Goal: Task Accomplishment & Management: Complete application form

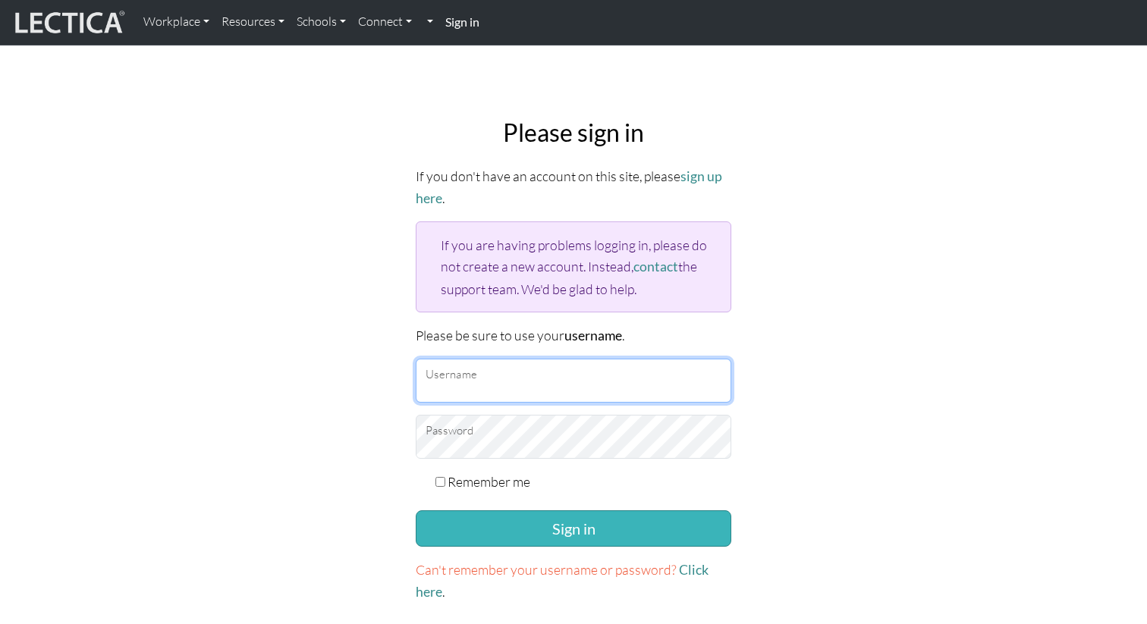
type input "anijain"
click at [483, 517] on button "Sign in" at bounding box center [574, 529] width 316 height 36
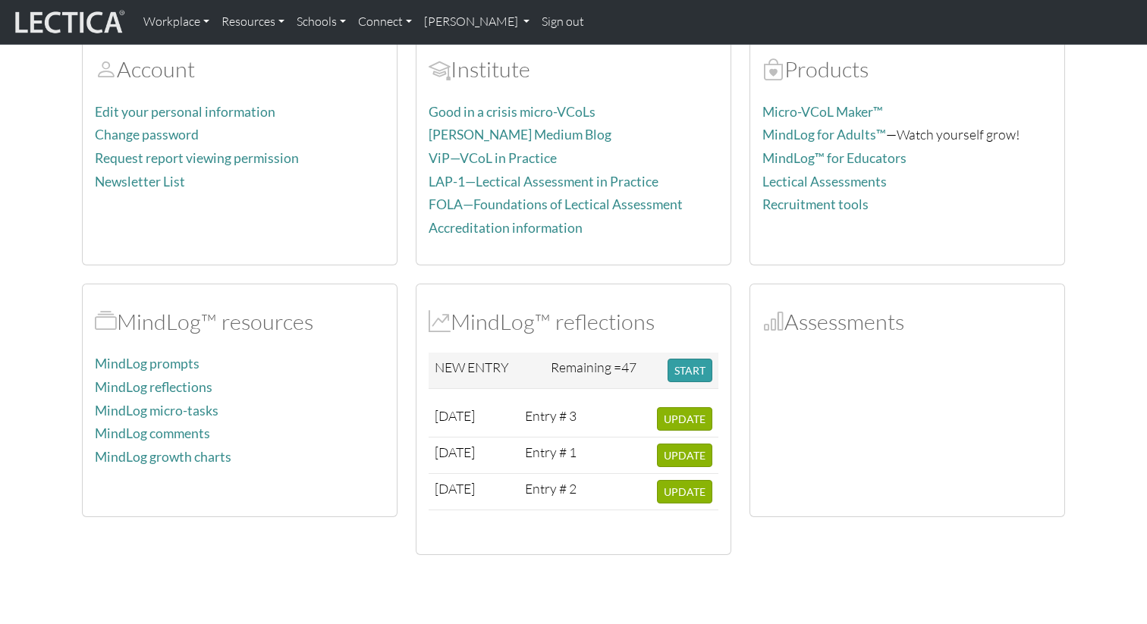
scroll to position [124, 0]
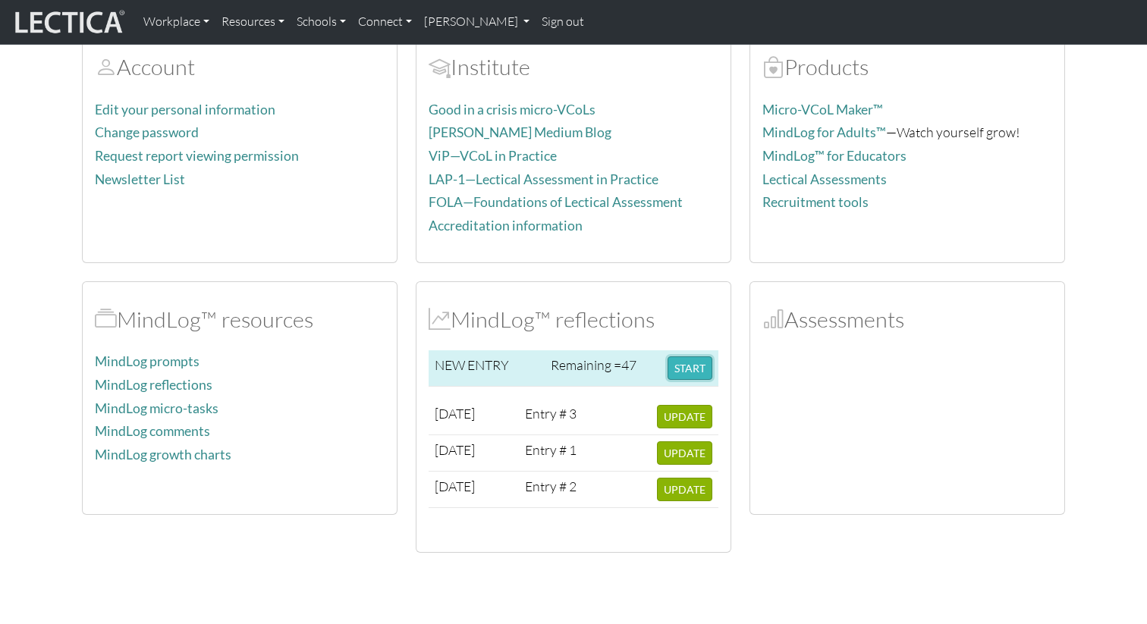
click at [691, 373] on button "START" at bounding box center [690, 369] width 45 height 24
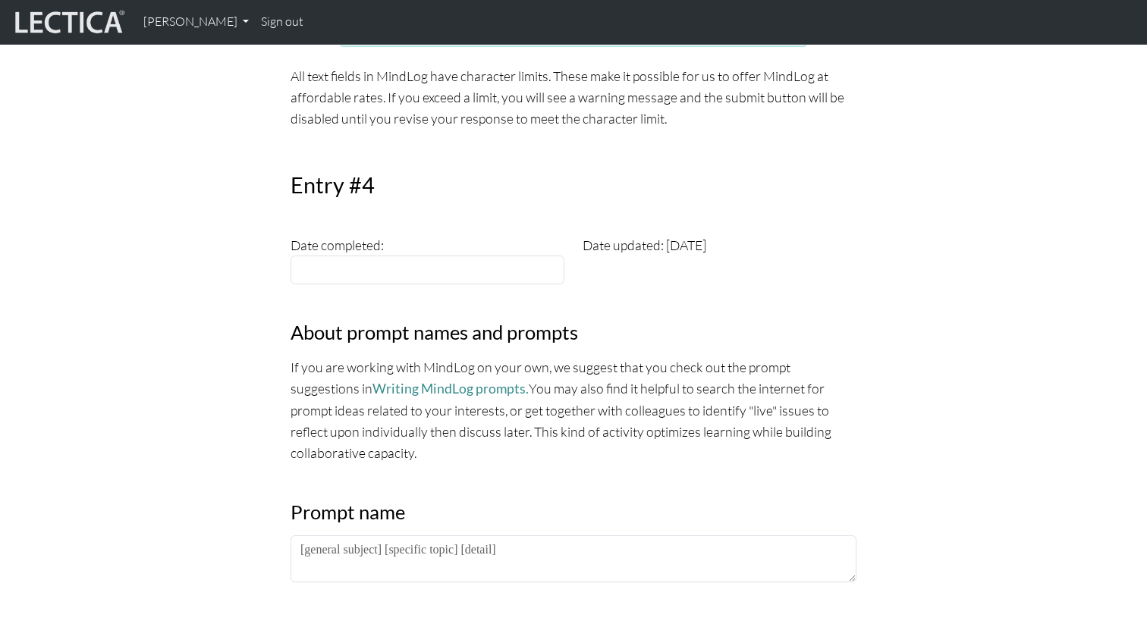
scroll to position [353, 0]
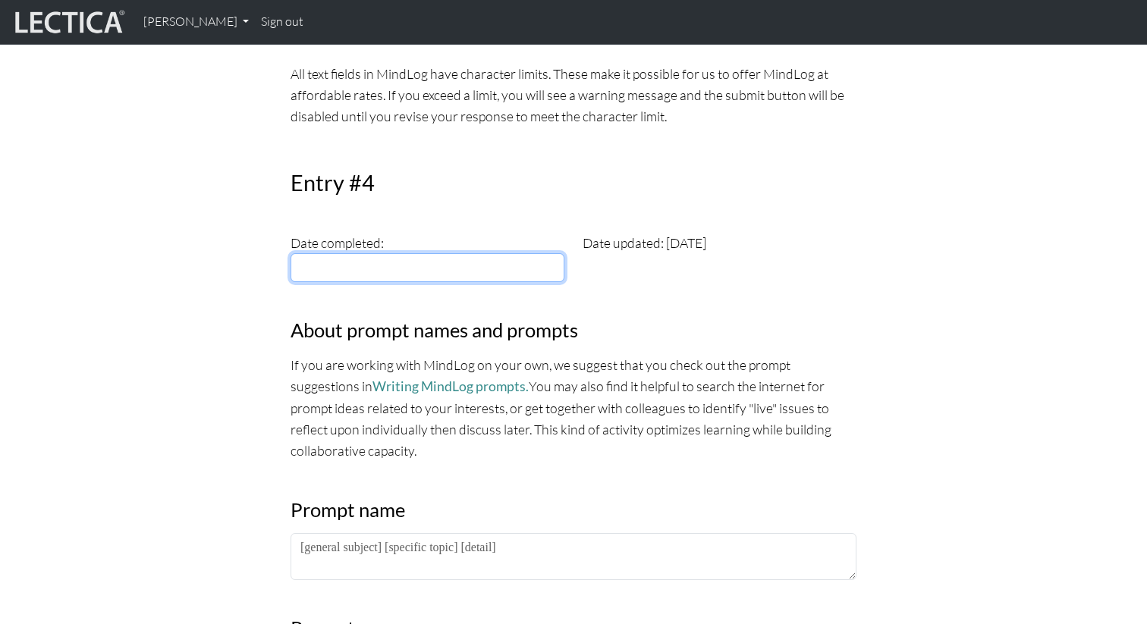
type input "[DATE]"
click at [447, 264] on input "[DATE]" at bounding box center [428, 267] width 274 height 29
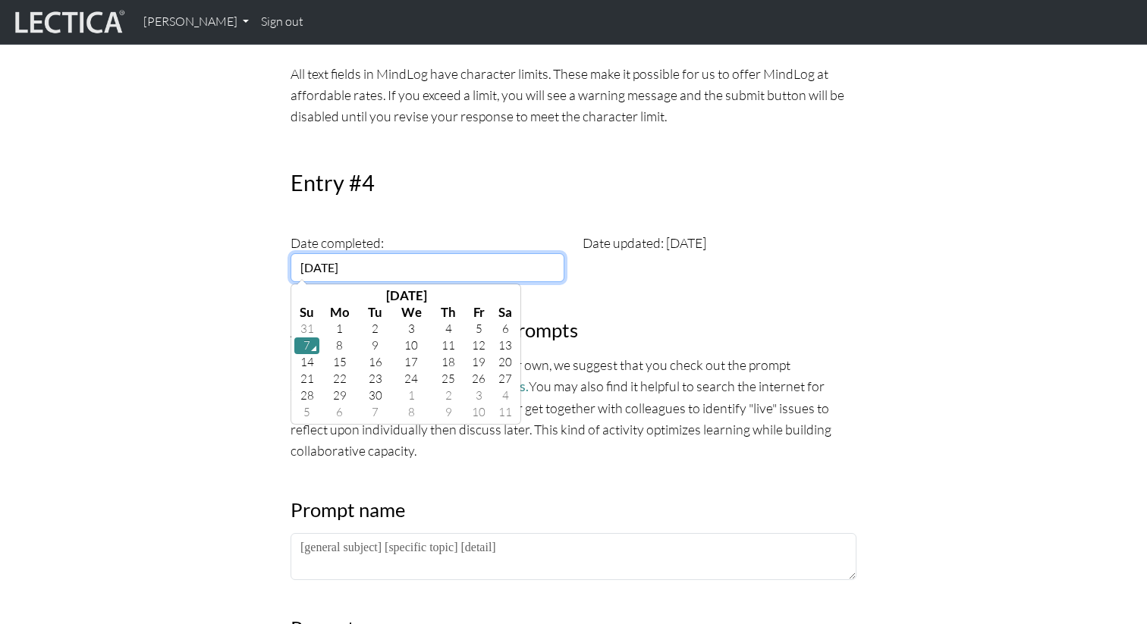
click at [308, 344] on td "7" at bounding box center [306, 346] width 25 height 17
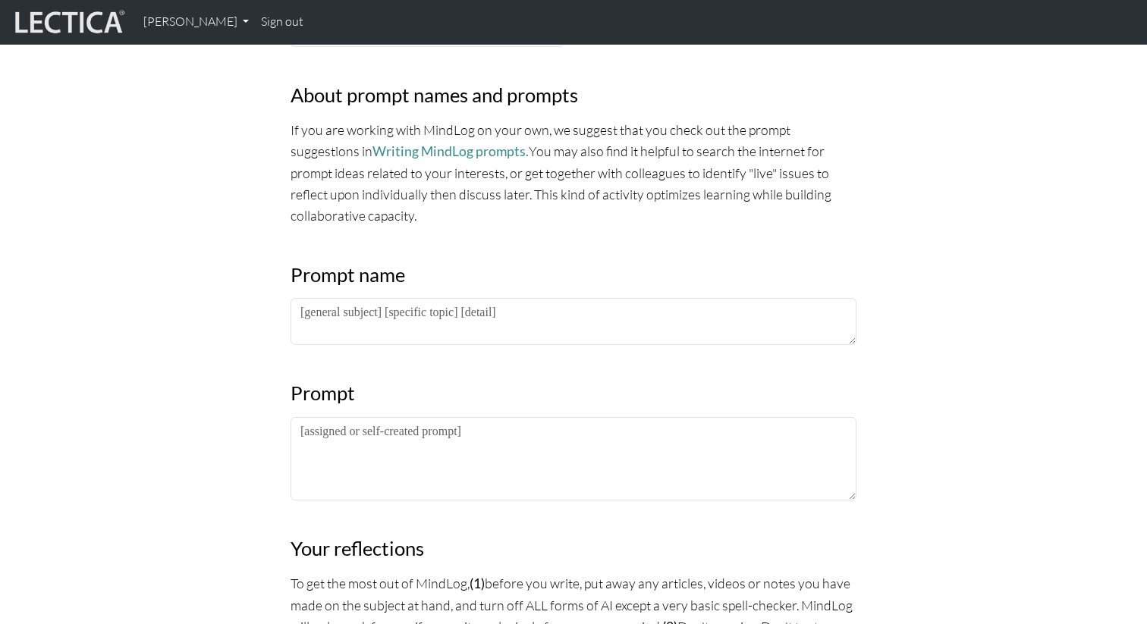
scroll to position [598, 0]
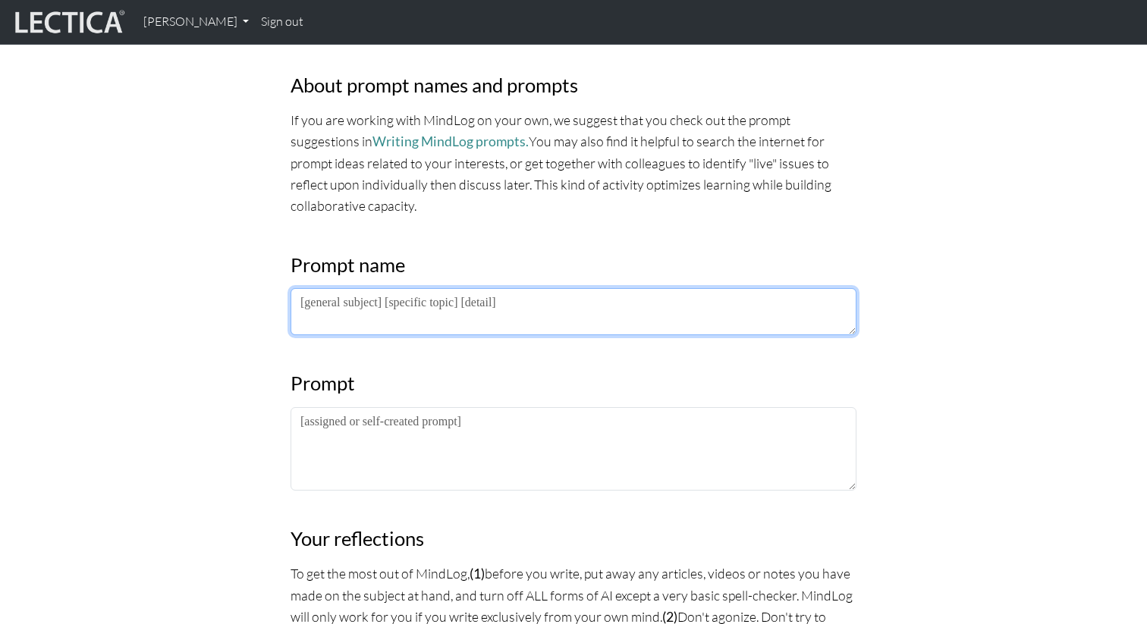
click at [344, 314] on textarea at bounding box center [574, 311] width 566 height 47
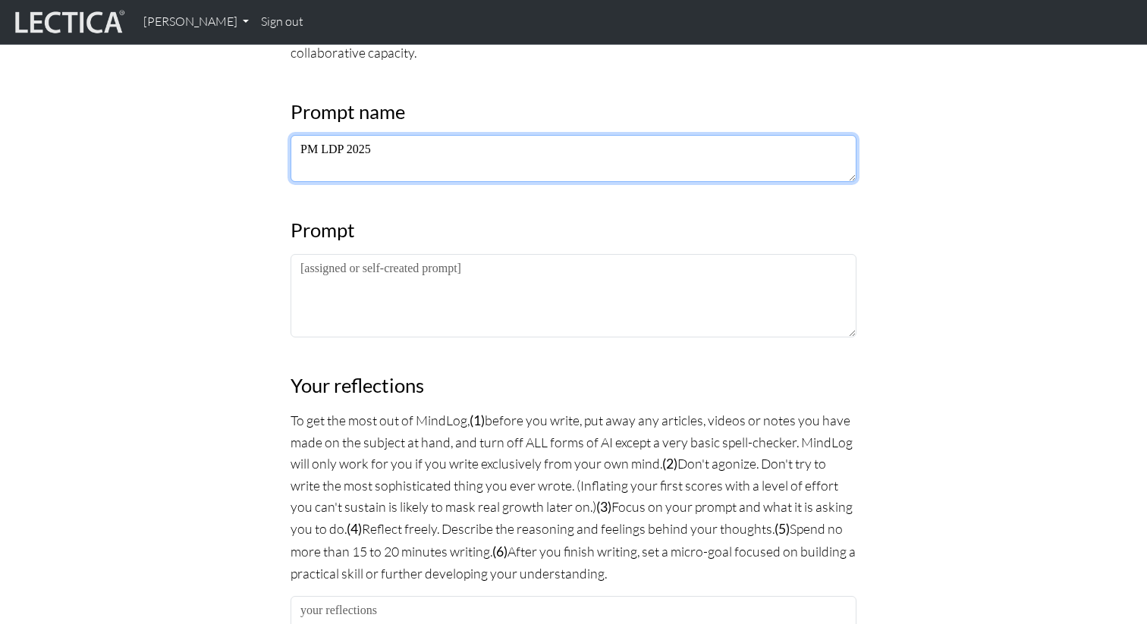
scroll to position [763, 0]
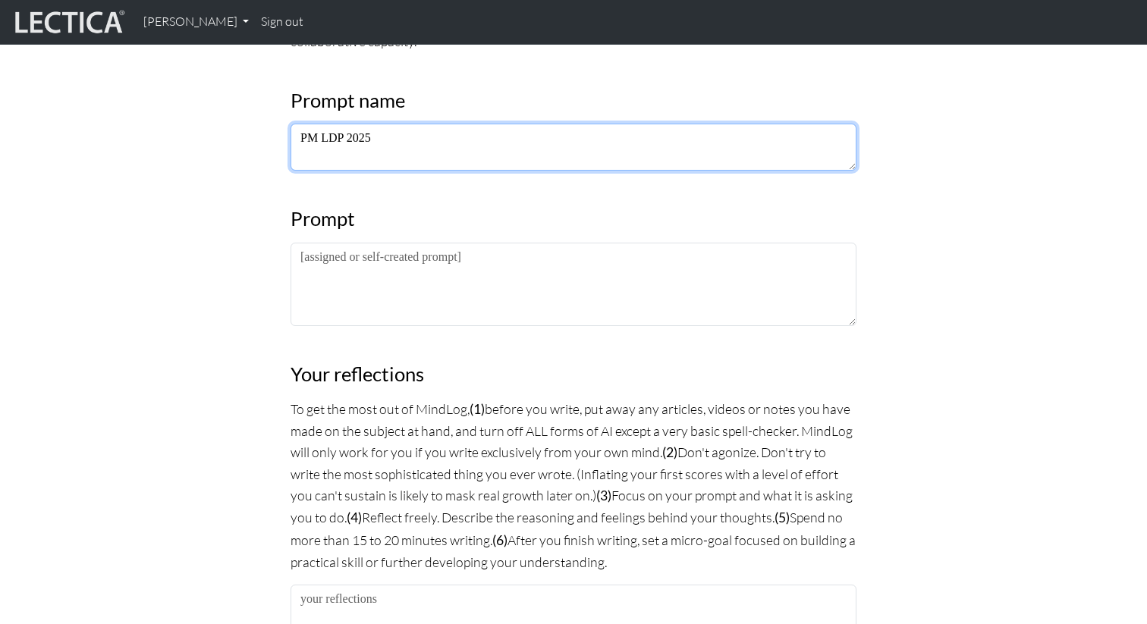
type textarea "PM LDP 2025"
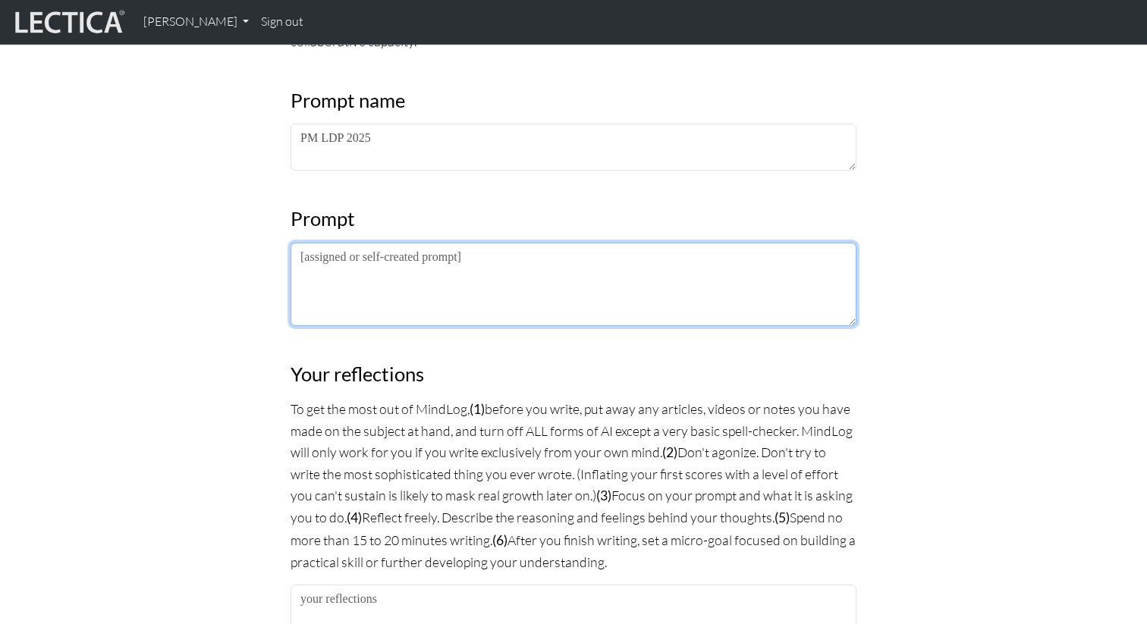
click at [322, 277] on textarea at bounding box center [574, 284] width 566 height 83
paste textarea "Extrospective: What I am noticing about the lectures/frameworks/practices is… I…"
drag, startPoint x: 747, startPoint y: 255, endPoint x: 383, endPoint y: 263, distance: 363.5
click at [383, 263] on textarea "Extrospective: What I am noticing about the lectures/frameworks/practices is… I…" at bounding box center [574, 284] width 566 height 83
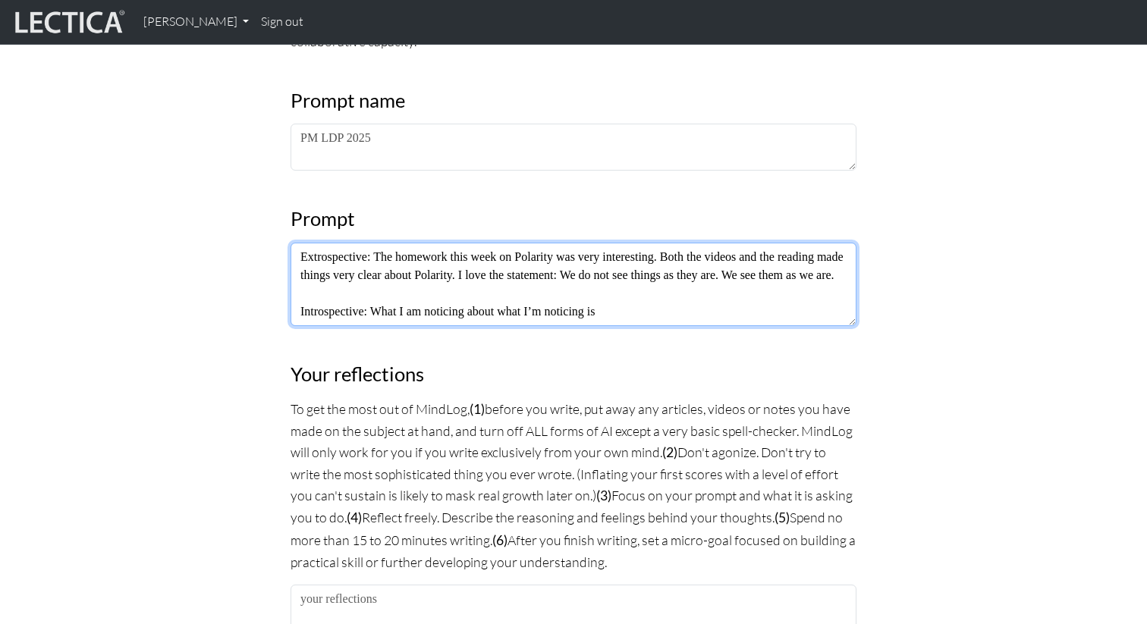
scroll to position [18, 0]
drag, startPoint x: 628, startPoint y: 314, endPoint x: 381, endPoint y: 311, distance: 246.6
click at [381, 311] on textarea "Extrospective: The homework this week on Polarity was very interesting. Both th…" at bounding box center [574, 284] width 566 height 83
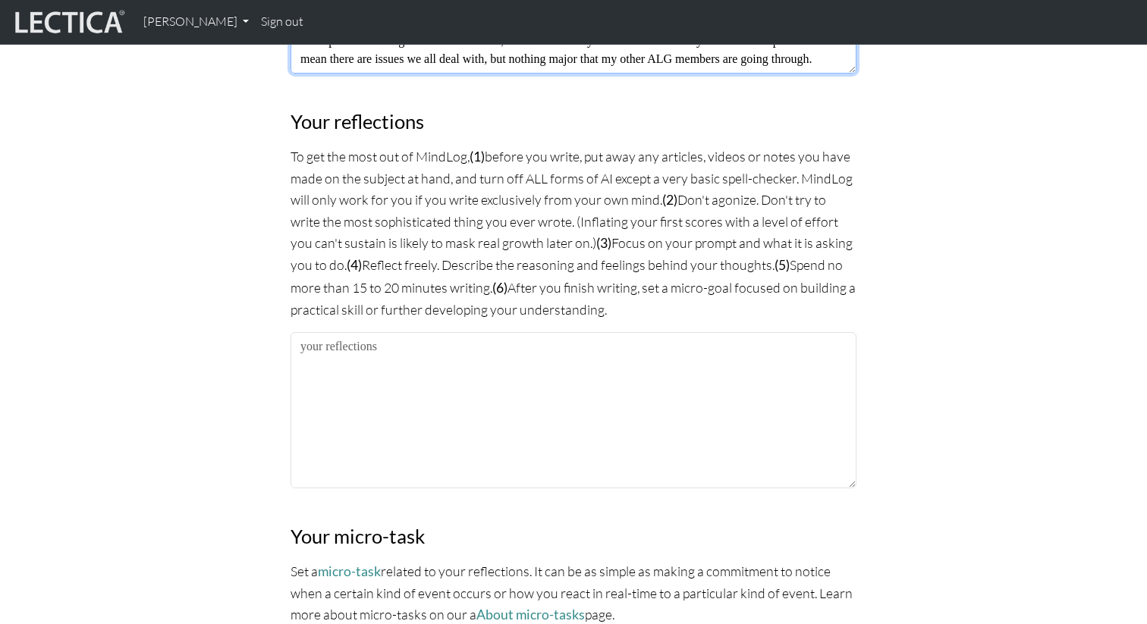
scroll to position [1017, 0]
type textarea "Extrospective: The homework this week on Polarity was very interesting. Both th…"
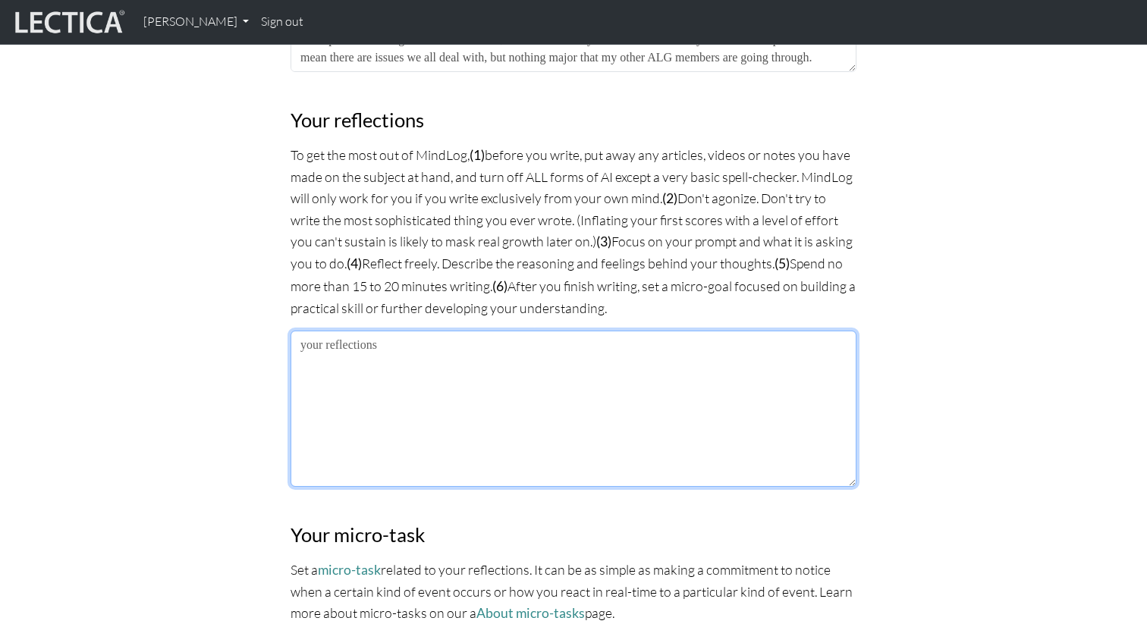
click at [357, 408] on textarea at bounding box center [574, 409] width 566 height 156
type textarea "M"
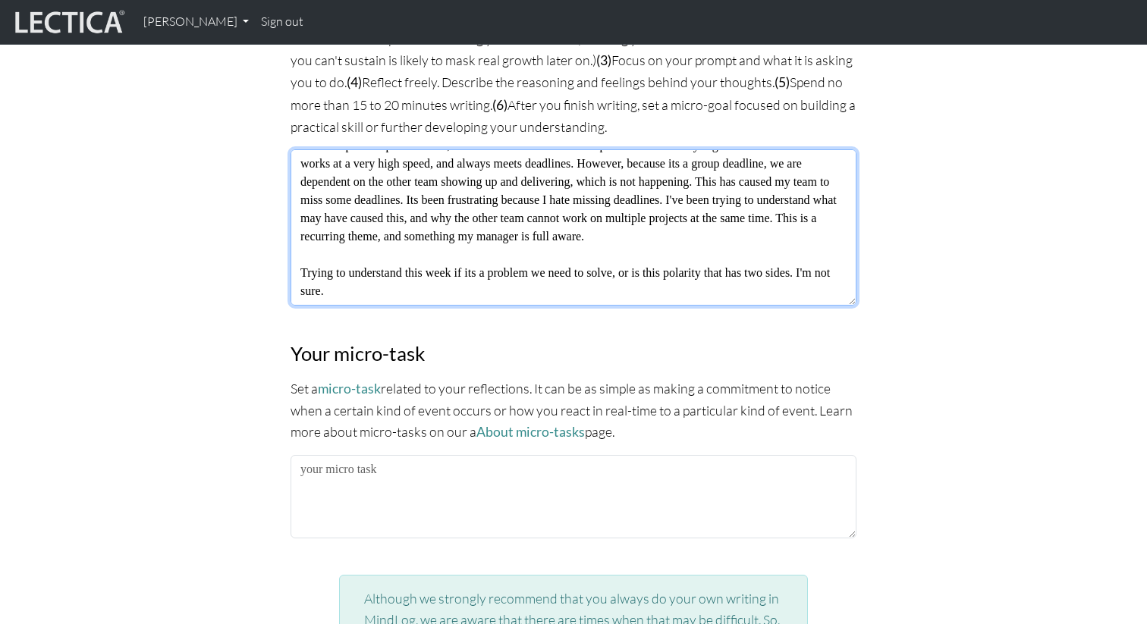
scroll to position [1210, 0]
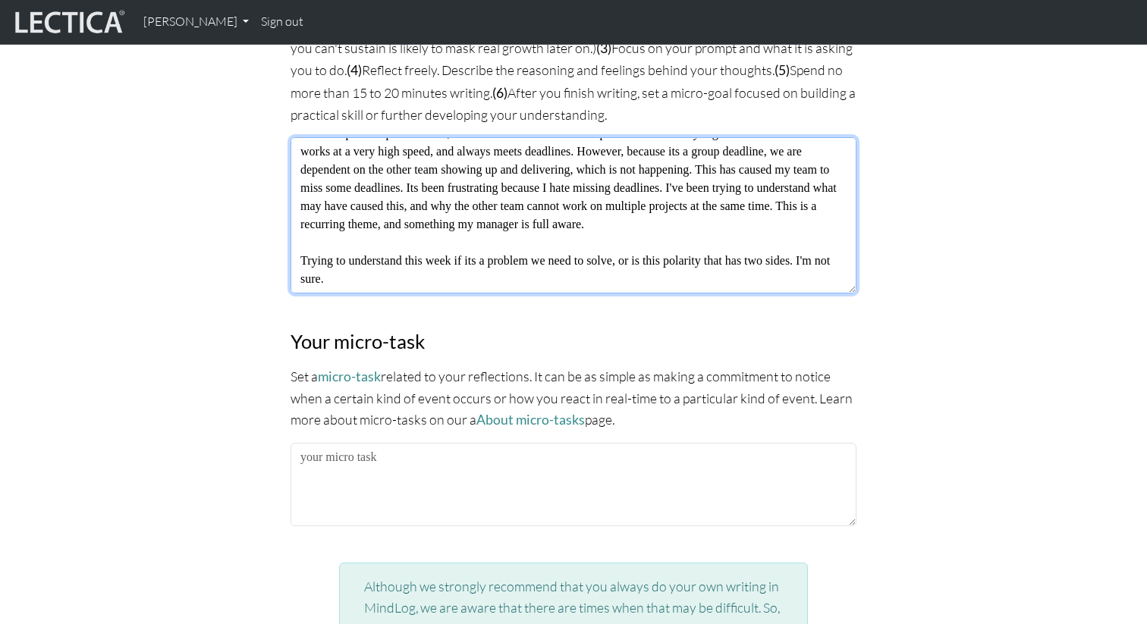
type textarea "Over the past couple of weeks, I have had to work with other product teams in m…"
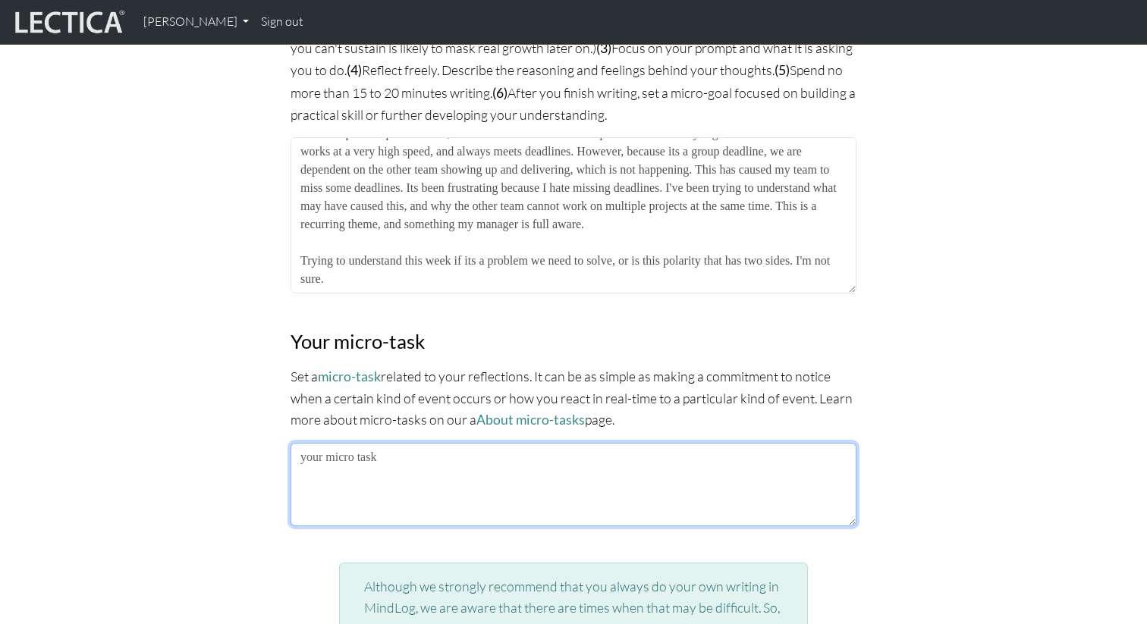
click at [358, 458] on textarea at bounding box center [574, 484] width 566 height 83
drag, startPoint x: 731, startPoint y: 455, endPoint x: 554, endPoint y: 458, distance: 177.6
click at [554, 458] on textarea "I have an offsite this week, and I'm going to try to label instances that fall …" at bounding box center [574, 484] width 566 height 83
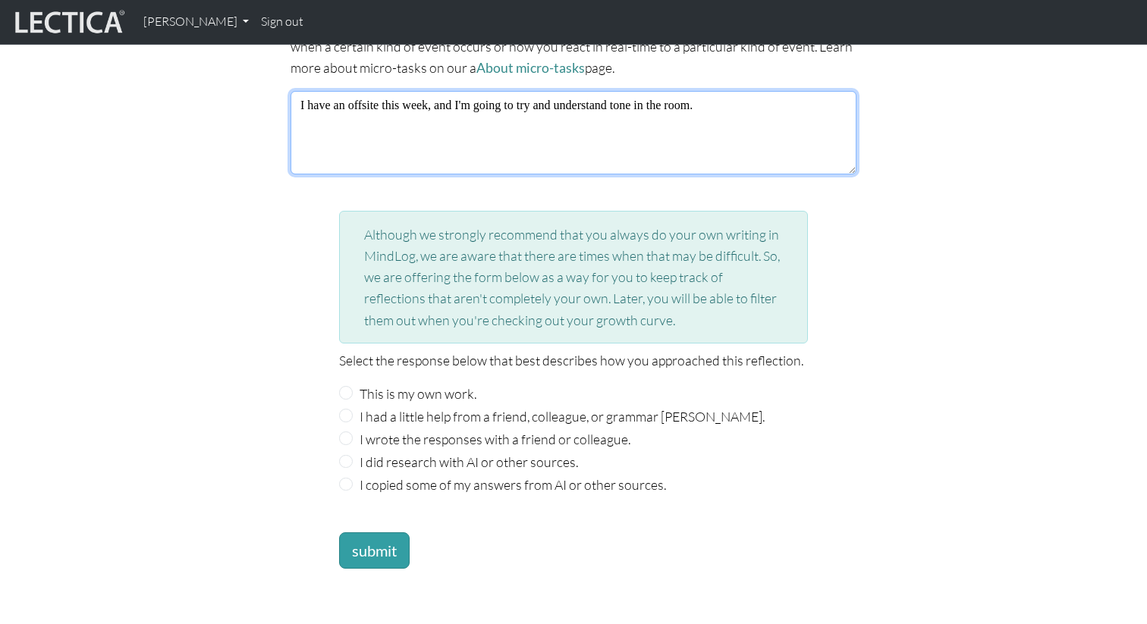
scroll to position [1590, 0]
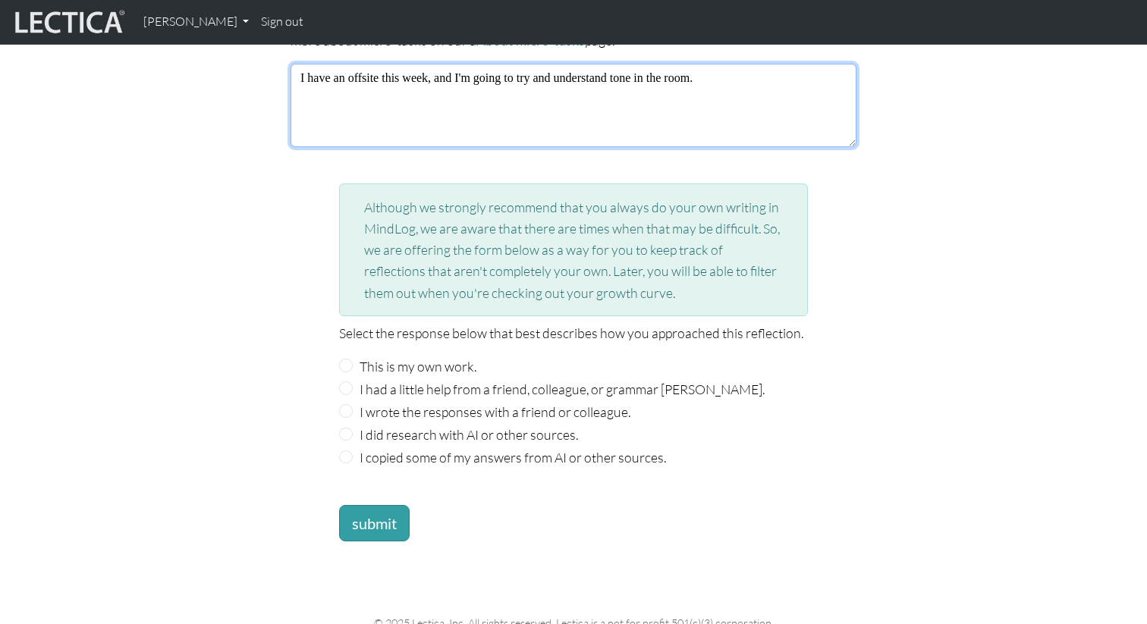
type textarea "I have an offsite this week, and I'm going to try and understand tone in the ro…"
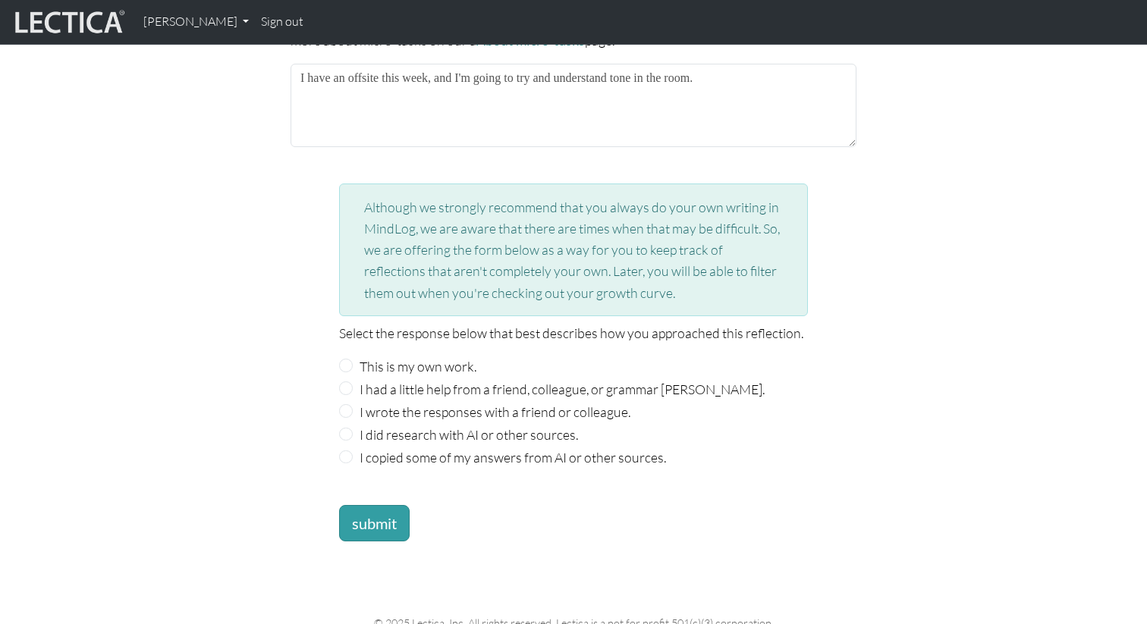
click at [476, 362] on label "This is my own work." at bounding box center [418, 366] width 117 height 21
click at [353, 362] on input "This is my own work." at bounding box center [346, 366] width 14 height 14
radio input "true"
click at [389, 512] on button "submit" at bounding box center [374, 523] width 71 height 36
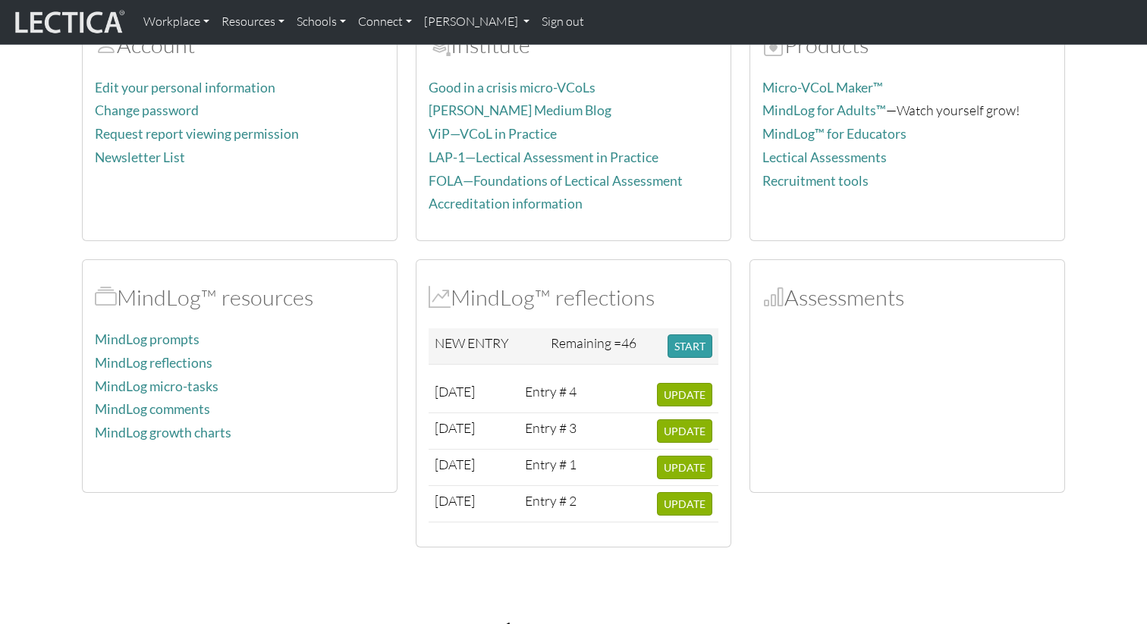
scroll to position [212, 0]
